Goal: Task Accomplishment & Management: Manage account settings

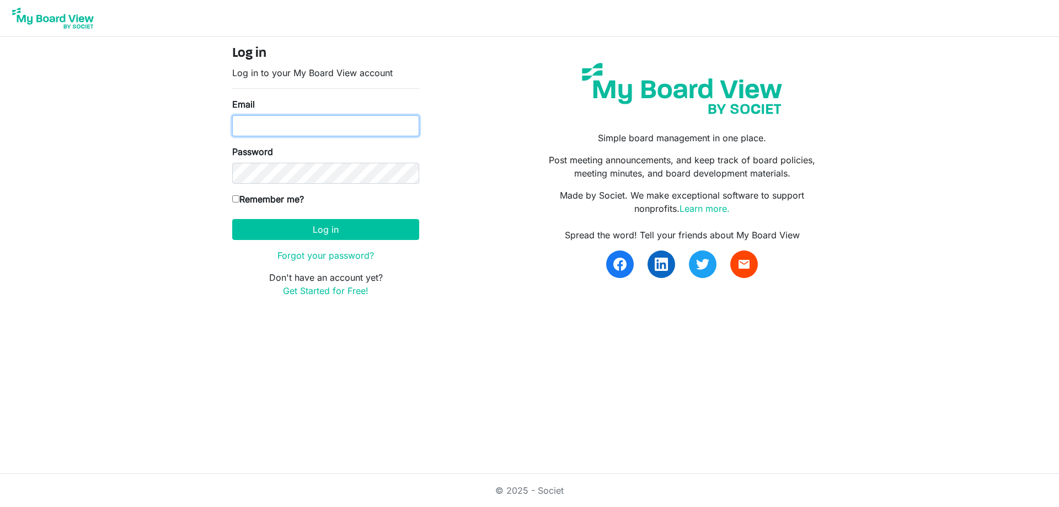
click at [289, 123] on input "Email" at bounding box center [325, 125] width 187 height 21
click at [170, 339] on html "Log in Log in to your My Board View account Email Password Remember me? America…" at bounding box center [529, 253] width 1059 height 507
type input "kpratt@thefamilycounselingcenter.org"
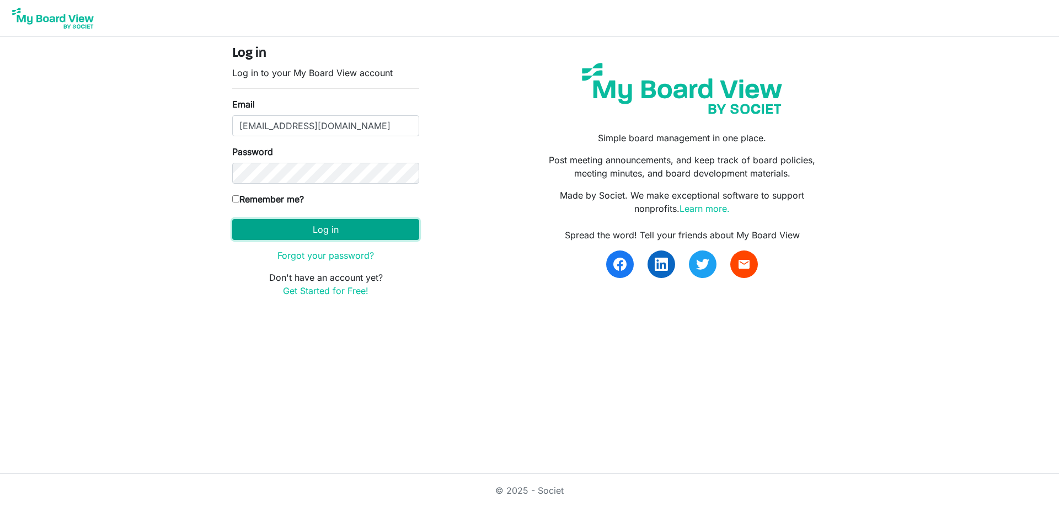
click at [322, 230] on button "Log in" at bounding box center [325, 229] width 187 height 21
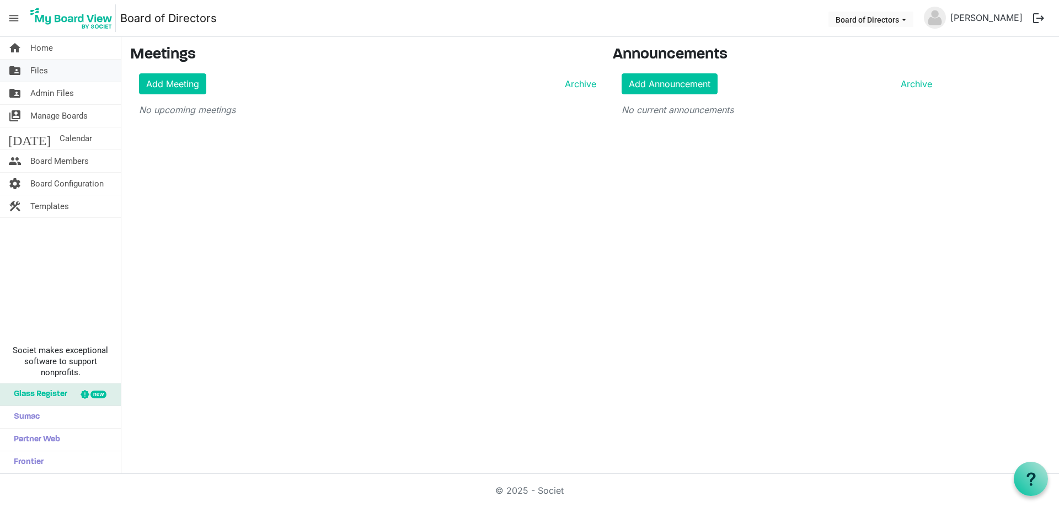
click at [49, 73] on link "folder_shared Files" at bounding box center [60, 71] width 121 height 22
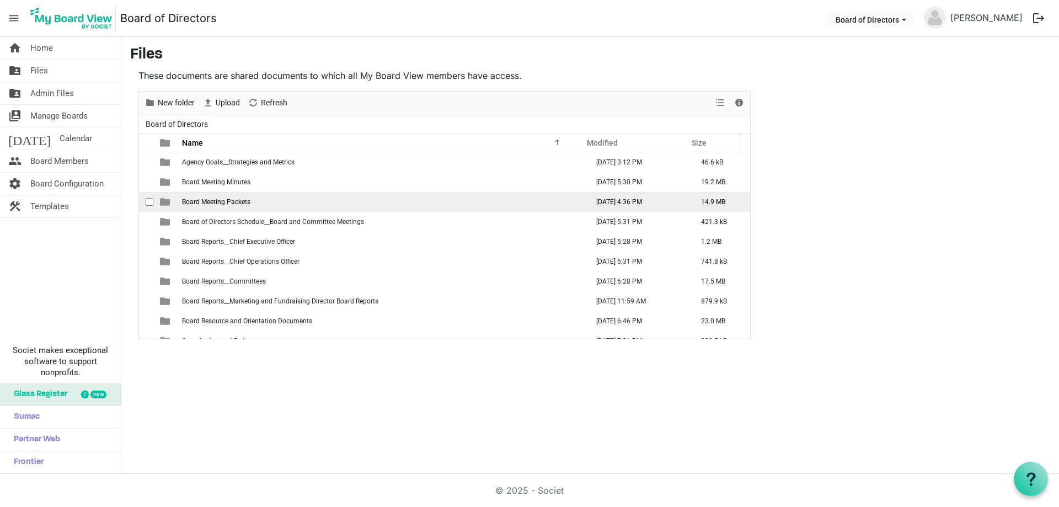
click at [259, 200] on td "Board Meeting Packets" at bounding box center [382, 202] width 406 height 20
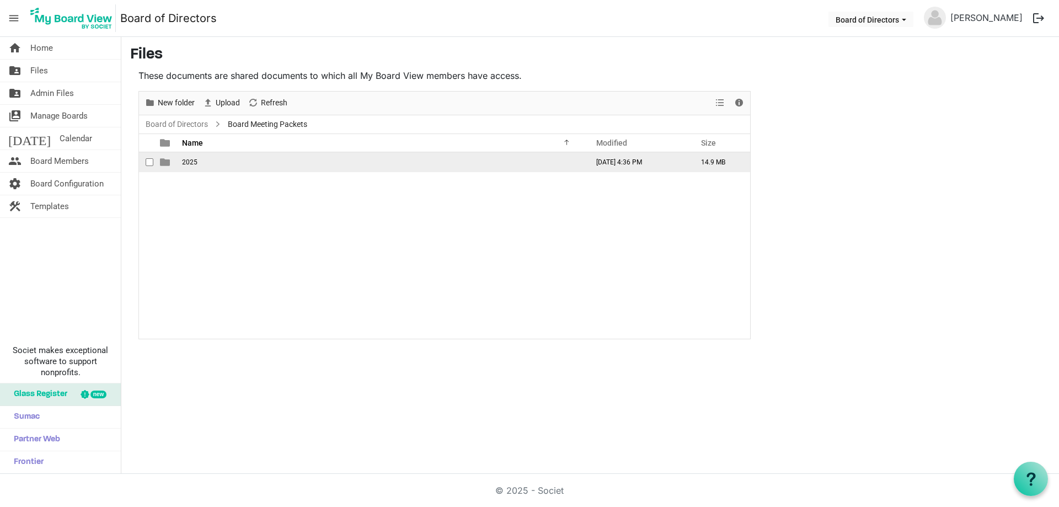
click at [178, 161] on td "is template cell column header type" at bounding box center [165, 162] width 25 height 20
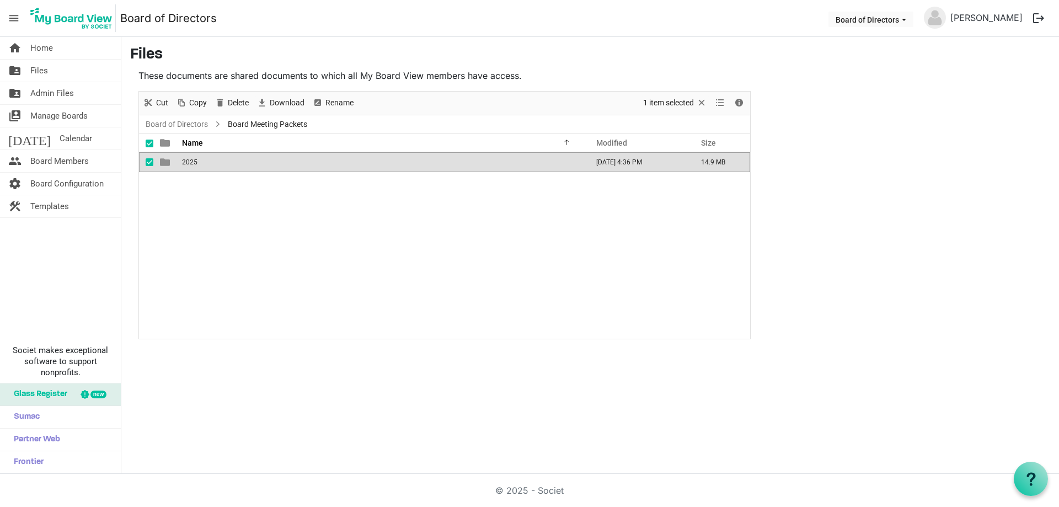
click at [178, 161] on td "is template cell column header type" at bounding box center [165, 162] width 25 height 20
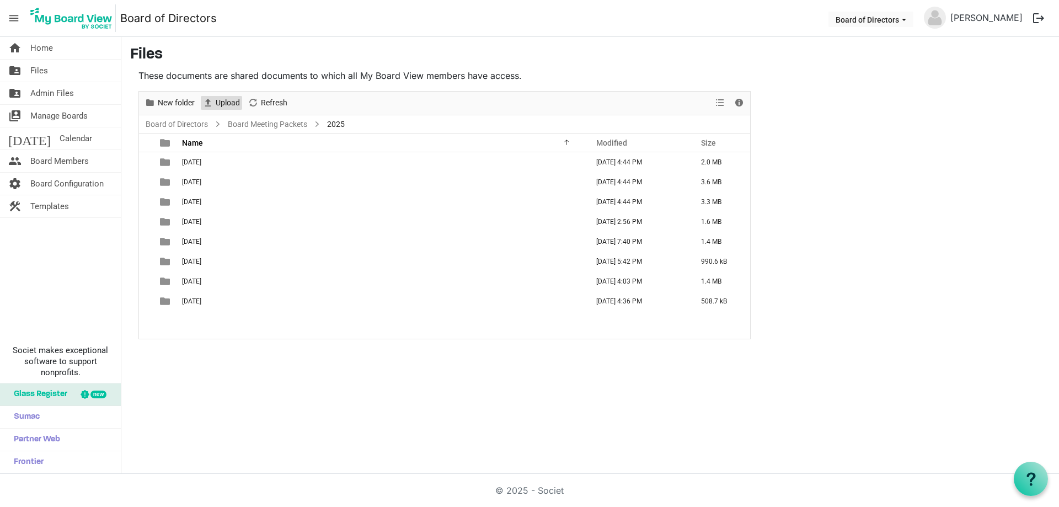
click at [228, 100] on span "Upload" at bounding box center [228, 103] width 26 height 14
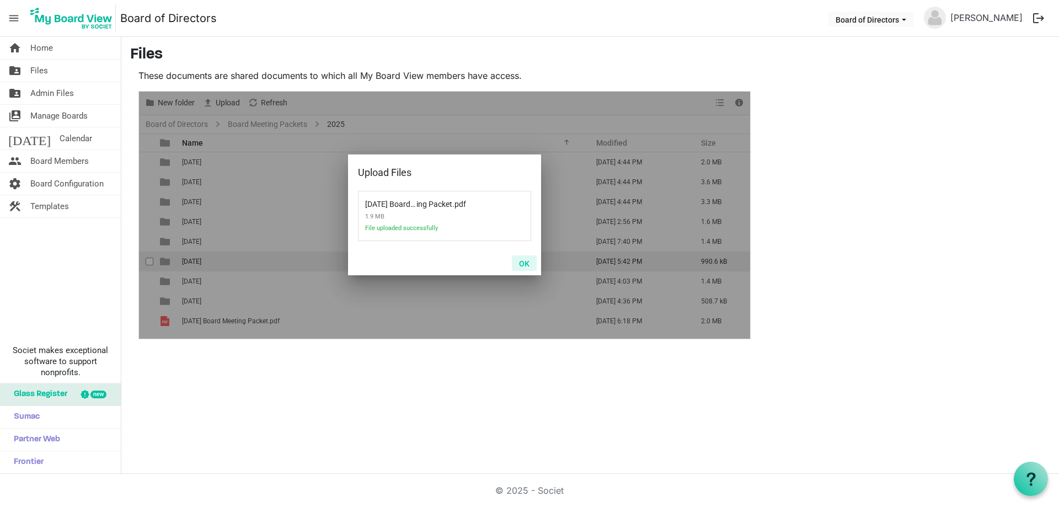
click at [530, 263] on button "OK" at bounding box center [524, 262] width 25 height 15
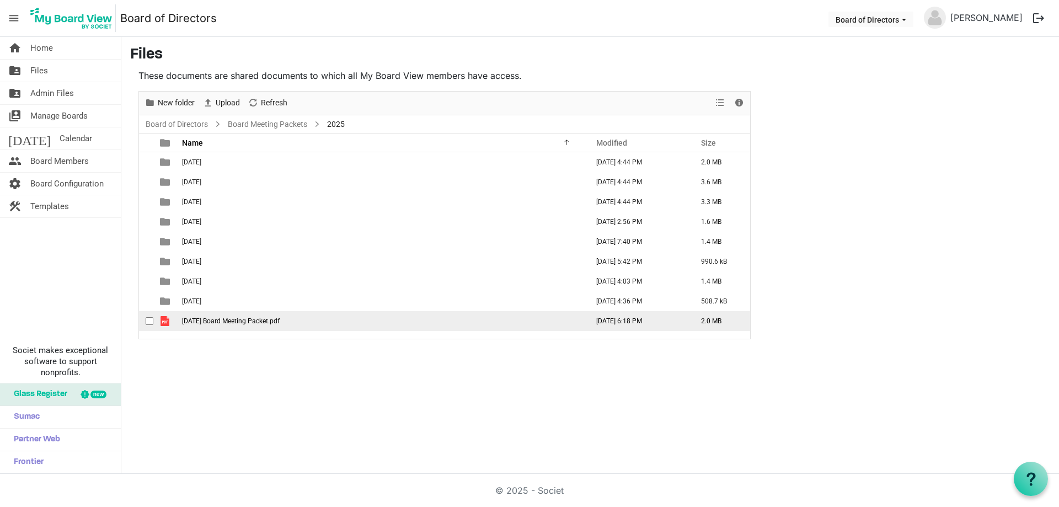
click at [201, 320] on span "[DATE] Board Meeting Packet.pdf" at bounding box center [231, 321] width 98 height 8
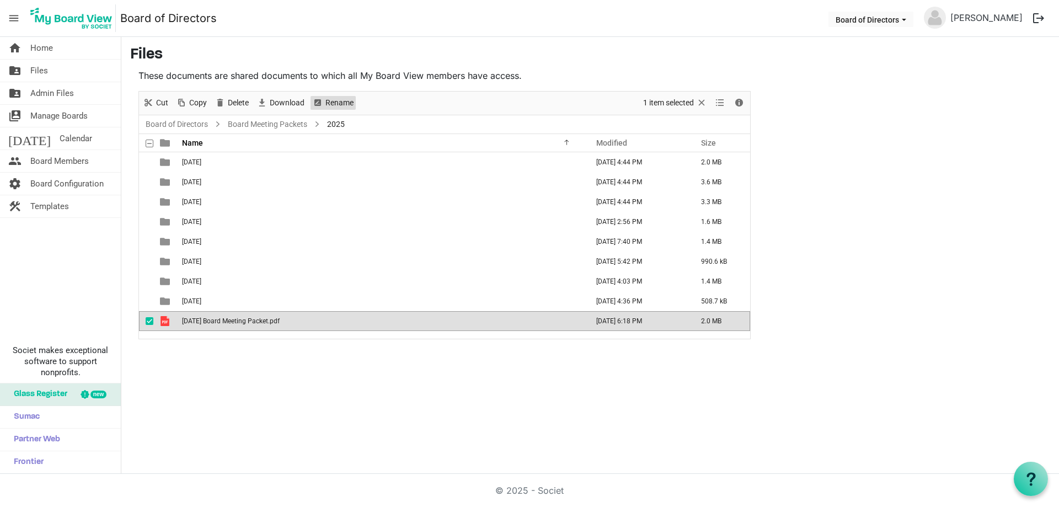
click at [334, 99] on span "Rename" at bounding box center [339, 103] width 30 height 14
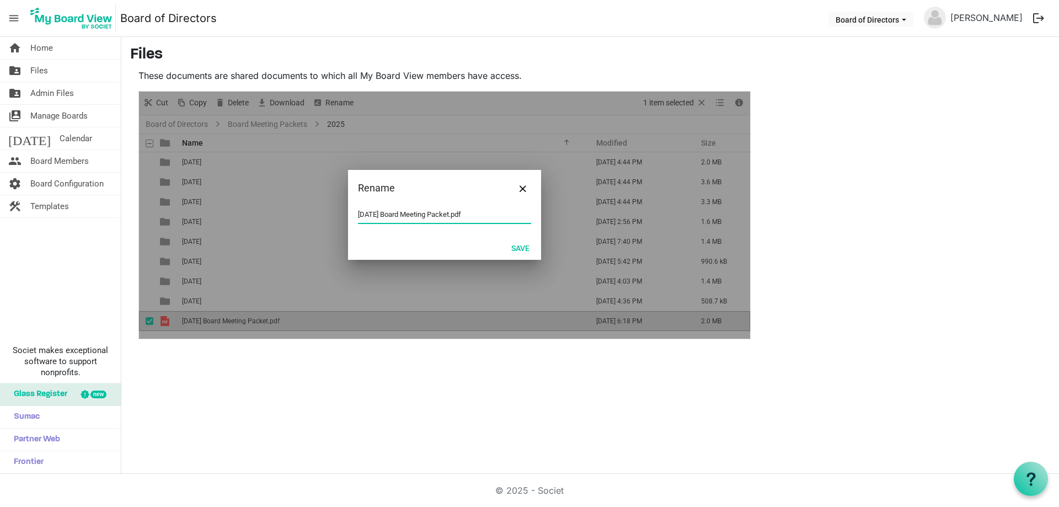
click at [361, 216] on input "[DATE] Board Meeting Packet.pdf" at bounding box center [444, 214] width 173 height 17
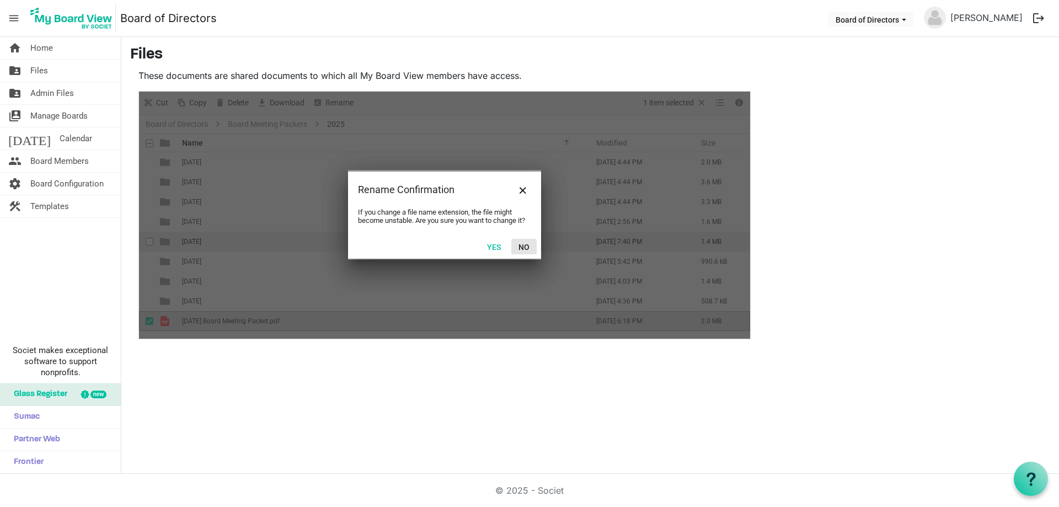
click at [524, 245] on button "No" at bounding box center [524, 246] width 25 height 15
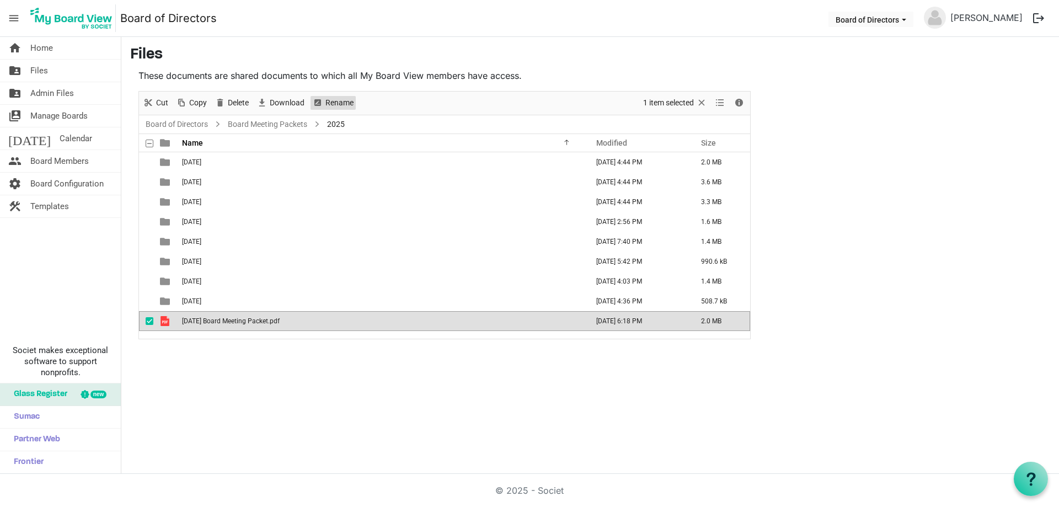
click at [330, 102] on span "Rename" at bounding box center [339, 103] width 30 height 14
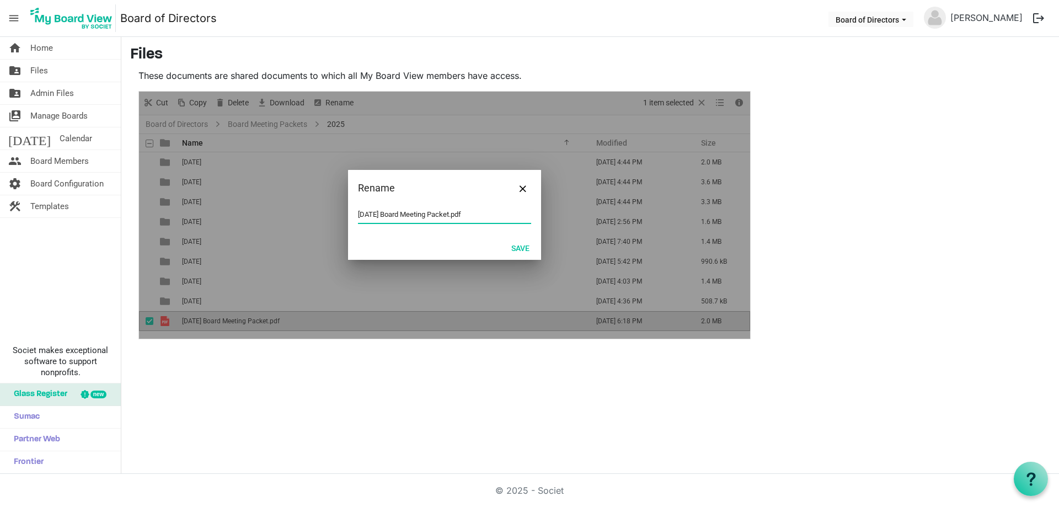
click at [361, 212] on input "[DATE] Board Meeting Packet.pdf" at bounding box center [444, 214] width 173 height 17
type input "[DATE].pdf"
click at [514, 246] on button "Save" at bounding box center [520, 247] width 33 height 15
